Goal: Information Seeking & Learning: Learn about a topic

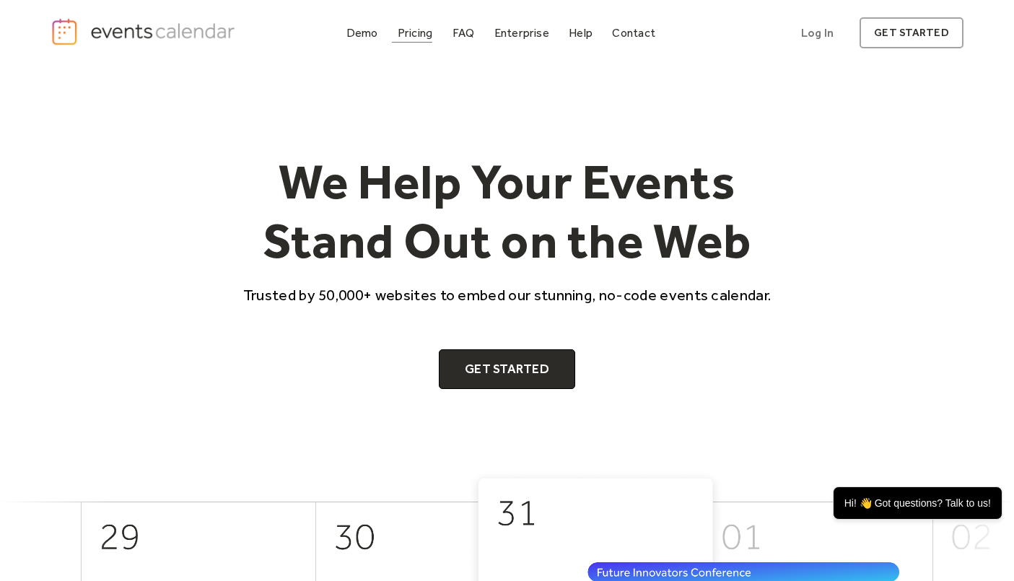
click at [417, 37] on div "Pricing" at bounding box center [415, 33] width 35 height 8
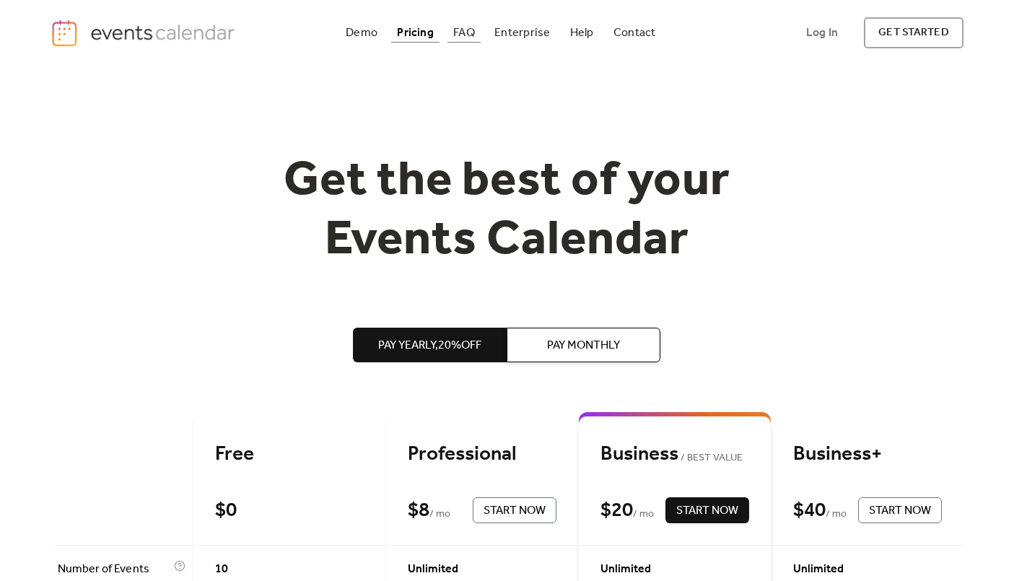
click at [475, 37] on div "FAQ" at bounding box center [464, 33] width 22 height 8
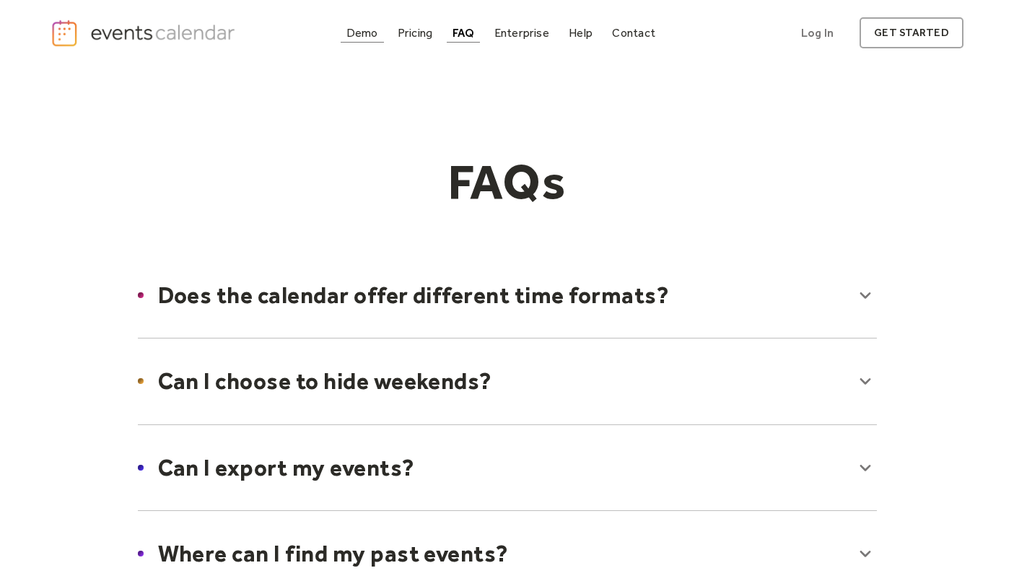
click at [365, 30] on div "Demo" at bounding box center [362, 33] width 32 height 8
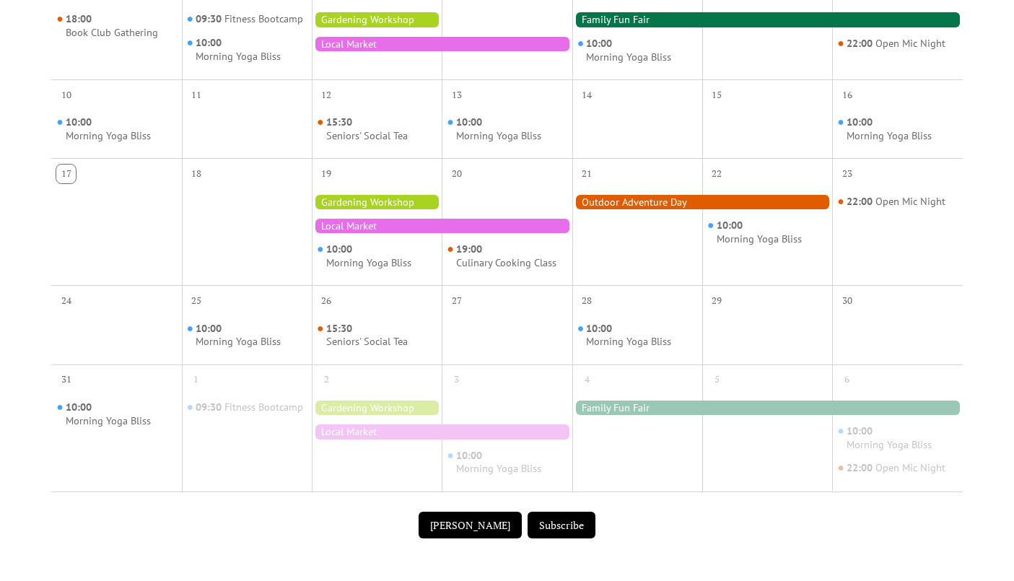
scroll to position [551, 0]
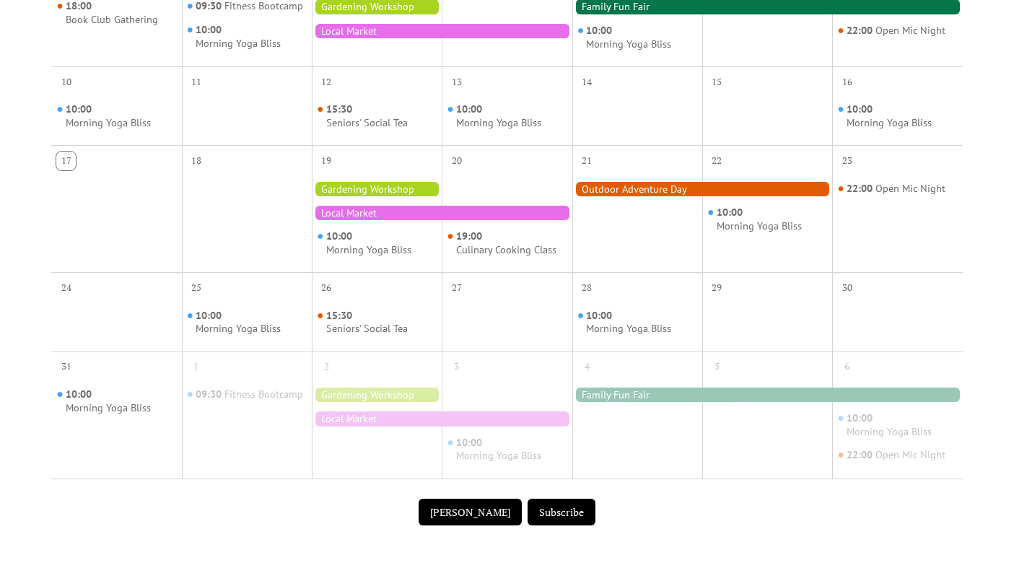
click at [463, 509] on button "Submit Event" at bounding box center [469, 512] width 103 height 27
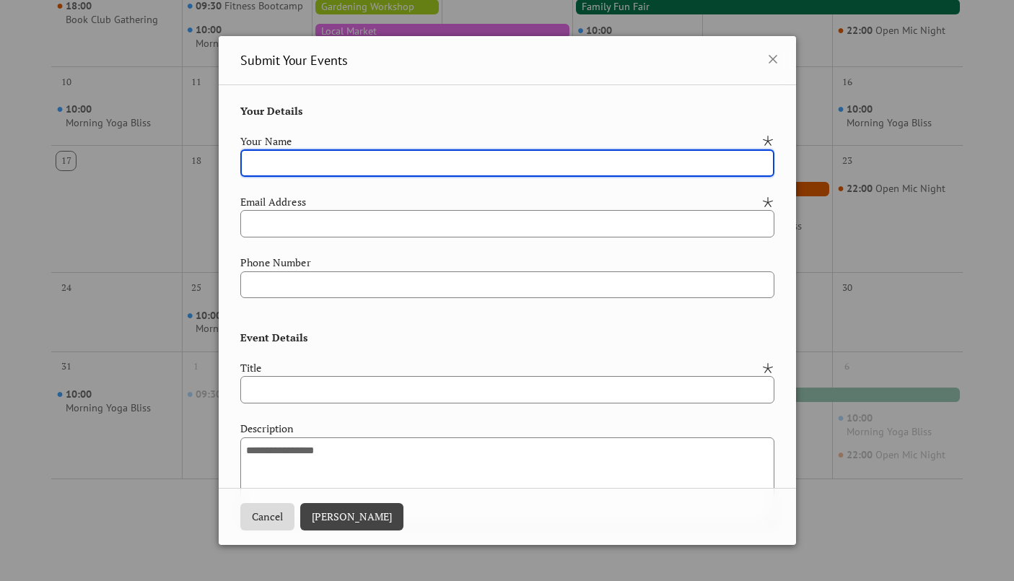
scroll to position [0, 0]
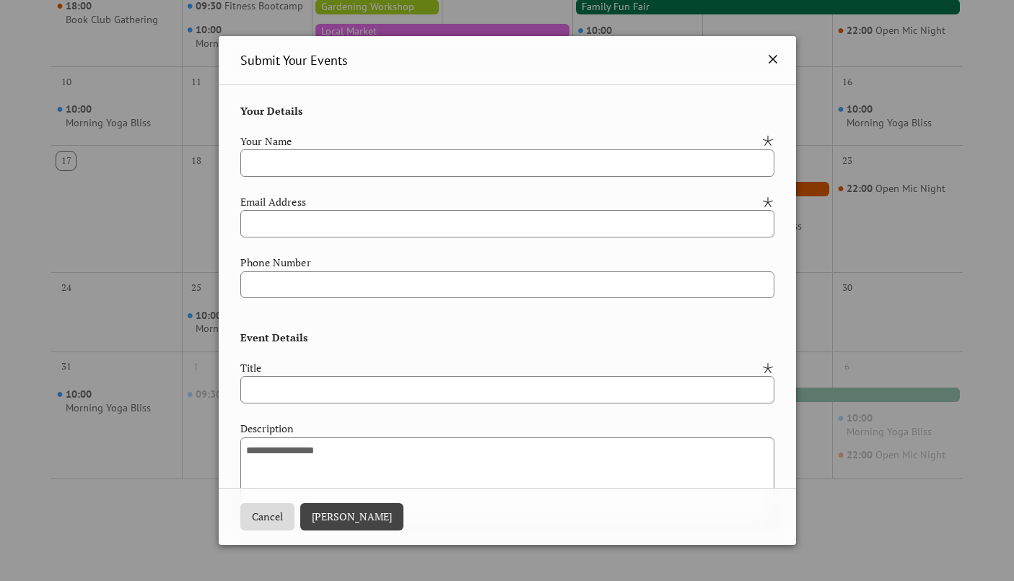
click at [768, 57] on icon at bounding box center [772, 59] width 17 height 17
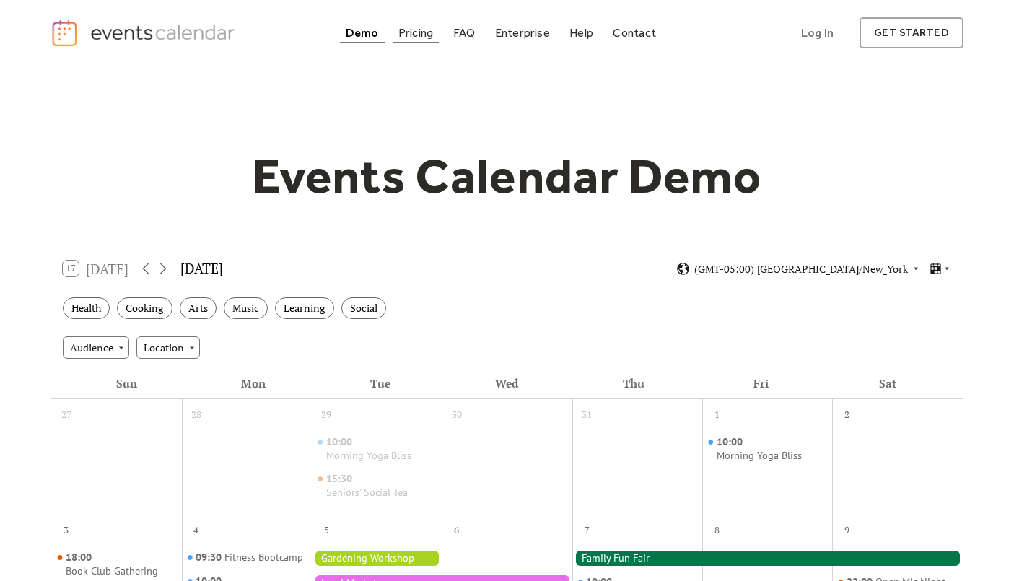
click at [423, 32] on div "Pricing" at bounding box center [415, 33] width 35 height 8
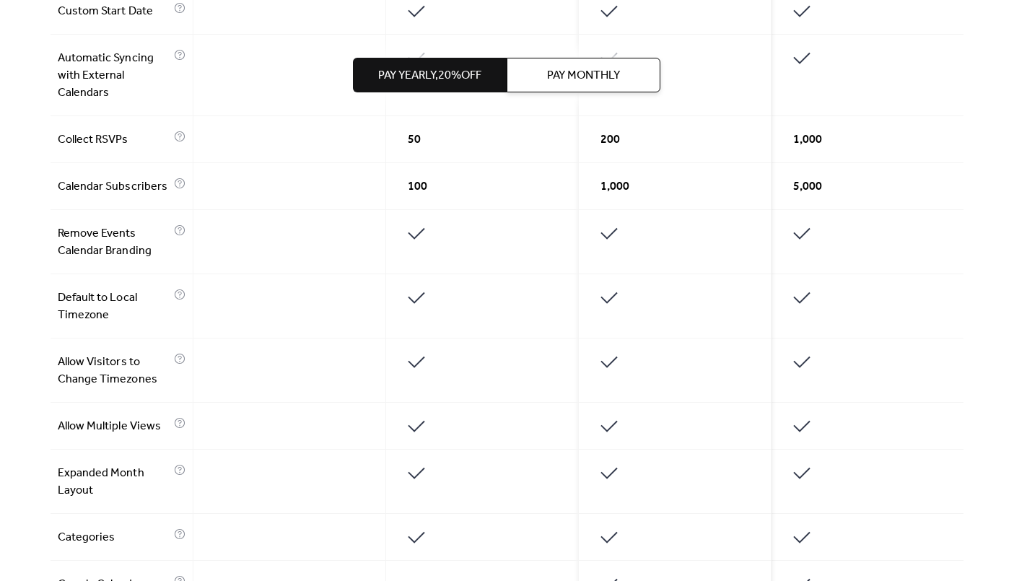
scroll to position [754, 0]
